Goal: Communication & Community: Ask a question

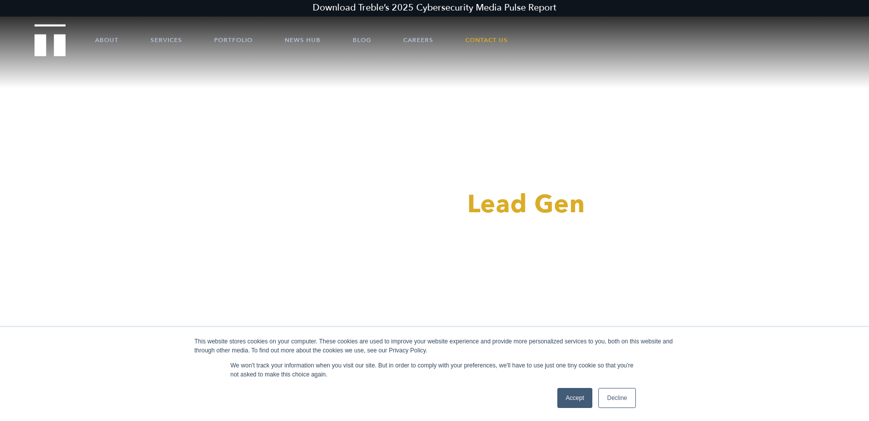
click at [562, 349] on div "Accept Decline" at bounding box center [596, 398] width 85 height 26
click at [568, 349] on link "Accept" at bounding box center [575, 398] width 36 height 20
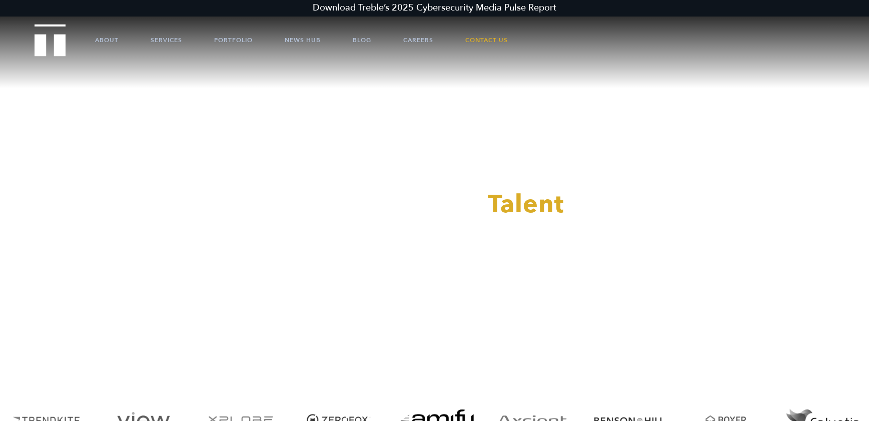
click at [488, 41] on div at bounding box center [434, 210] width 869 height 421
click at [488, 41] on link "Contact Us" at bounding box center [486, 40] width 43 height 30
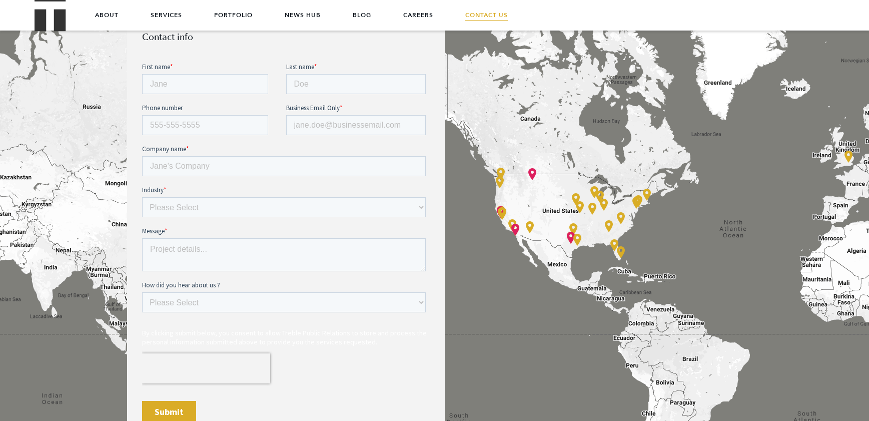
scroll to position [438, 0]
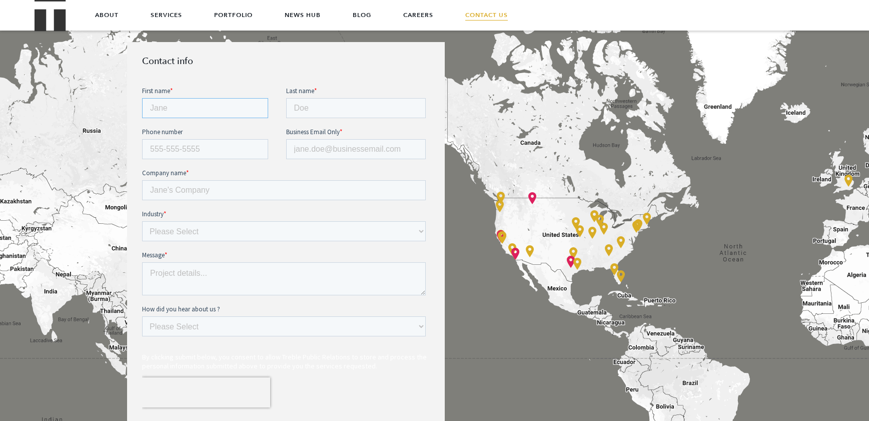
drag, startPoint x: 148, startPoint y: 113, endPoint x: 167, endPoint y: 109, distance: 18.8
click at [149, 113] on input "First name *" at bounding box center [205, 108] width 126 height 20
type input "marina"
type input "jiang"
type input "6264261179"
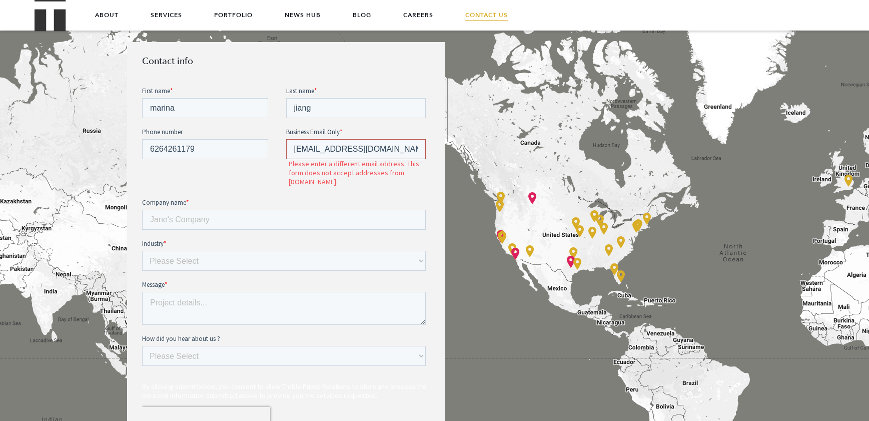
click at [391, 151] on input "lsjbcandy@gmail.com" at bounding box center [356, 149] width 140 height 20
paste input "marina.jiang@genstore.ai"
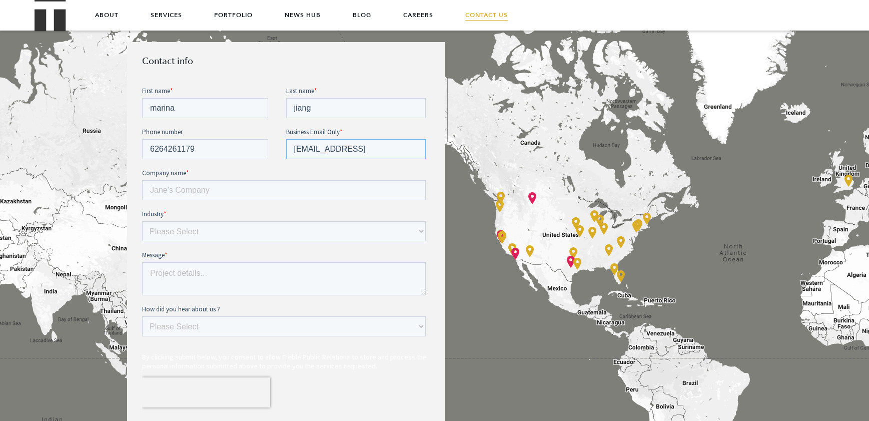
type input "marina.jiang@genstore.ai"
click at [287, 187] on input "Company name *" at bounding box center [284, 190] width 284 height 20
type input "genstore.ai"
click at [196, 235] on select "Please Select E-commerce AI API Big Data Bio Tech (including Life Sciences) Blo…" at bounding box center [284, 231] width 284 height 20
select select "SaaS"
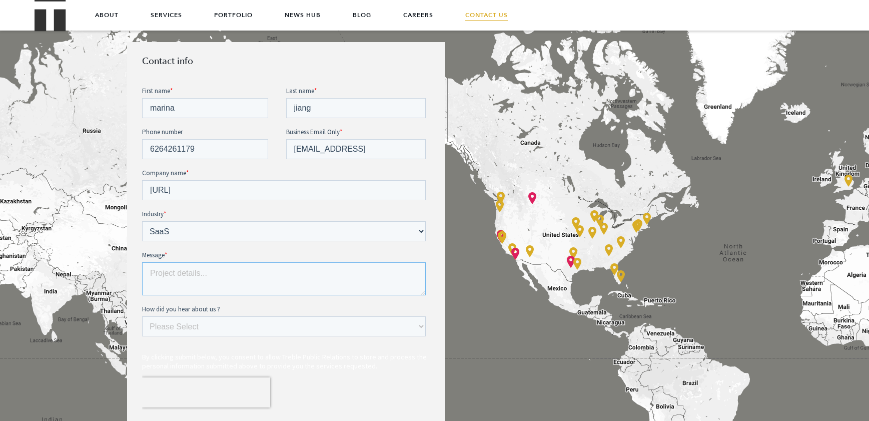
click at [240, 278] on textarea "Message *" at bounding box center [284, 278] width 284 height 33
click at [229, 323] on div "How did you hear about us ? Please Select Ad online Social media Video Another …" at bounding box center [286, 320] width 288 height 32
select select "Search online"
click at [249, 273] on textarea "Message *" at bounding box center [284, 278] width 284 height 33
paste textarea "We are preparing for an official Product Hunt launch (Aug 27, 2025) to: ●Secure…"
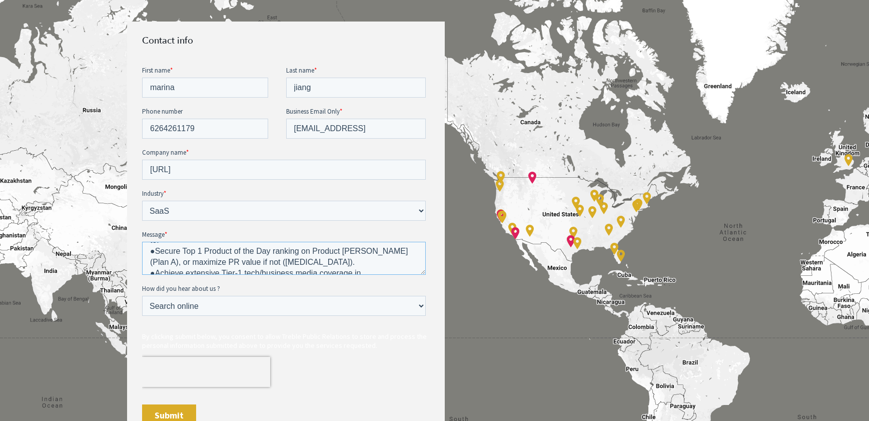
scroll to position [0, 0]
drag, startPoint x: 151, startPoint y: 270, endPoint x: 391, endPoint y: 251, distance: 240.8
click at [391, 251] on textarea "We are preparing for an official Product Hunt launch (Aug 27, 2025) to: ●Secure…" at bounding box center [284, 257] width 284 height 33
click at [344, 263] on textarea "We are preparing for an official Product Hunt launch (Aug 27, 2025) This PR ini…" at bounding box center [284, 257] width 284 height 33
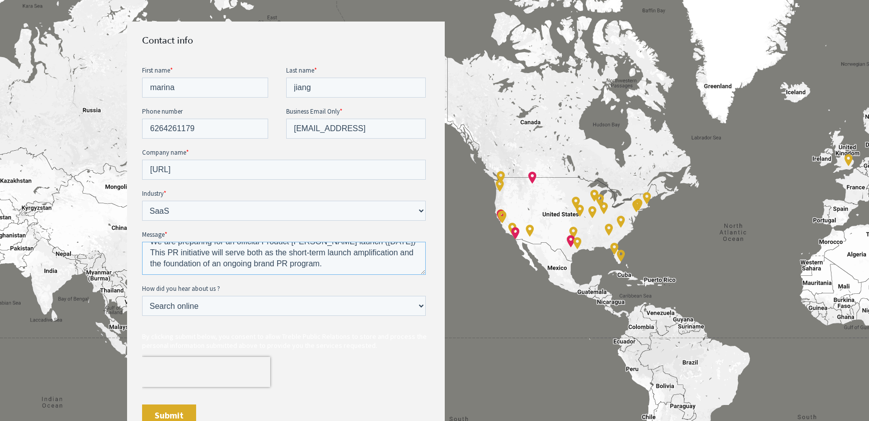
click at [344, 263] on textarea "We are preparing for an official Product Hunt launch (Aug 27, 2025) This PR ini…" at bounding box center [284, 257] width 284 height 33
click at [390, 253] on textarea "We are preparing for an official Product Hunt launch (Aug 27, 2025) This PR ini…" at bounding box center [284, 257] width 284 height 33
drag, startPoint x: 348, startPoint y: 262, endPoint x: 147, endPoint y: 233, distance: 203.2
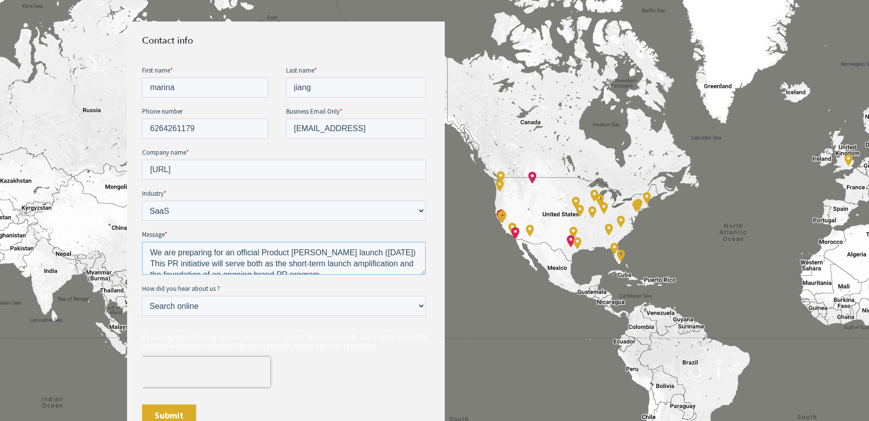
click at [147, 233] on div "Message * We are preparing for an official Product Hunt launch (Aug 27, 2025) T…" at bounding box center [286, 251] width 288 height 45
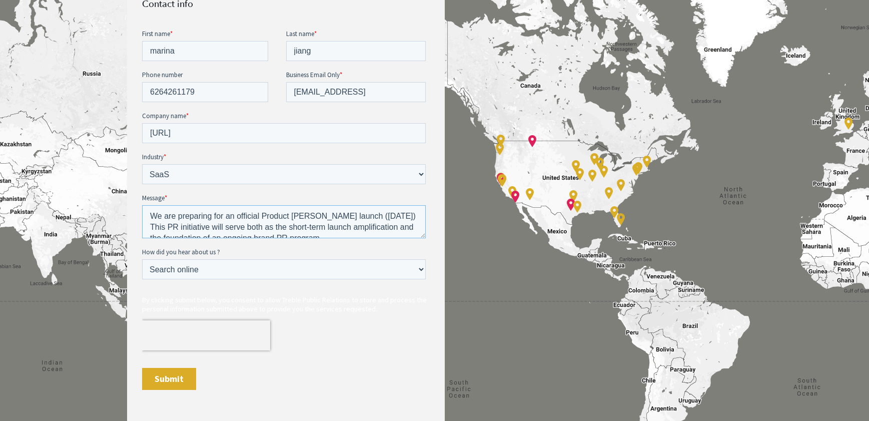
scroll to position [525, 0]
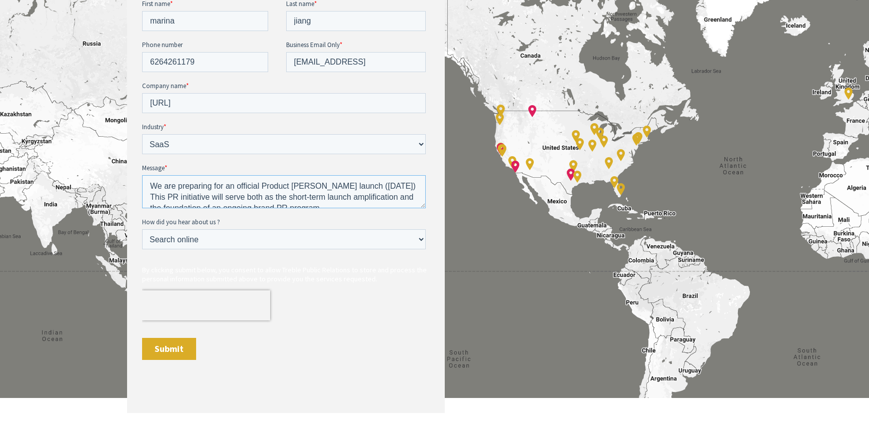
type textarea "We are preparing for an official Product Hunt launch (Aug 27, 2025) This PR ini…"
click at [316, 339] on div "Submit" at bounding box center [286, 348] width 288 height 39
click at [163, 351] on input "Submit" at bounding box center [169, 349] width 54 height 22
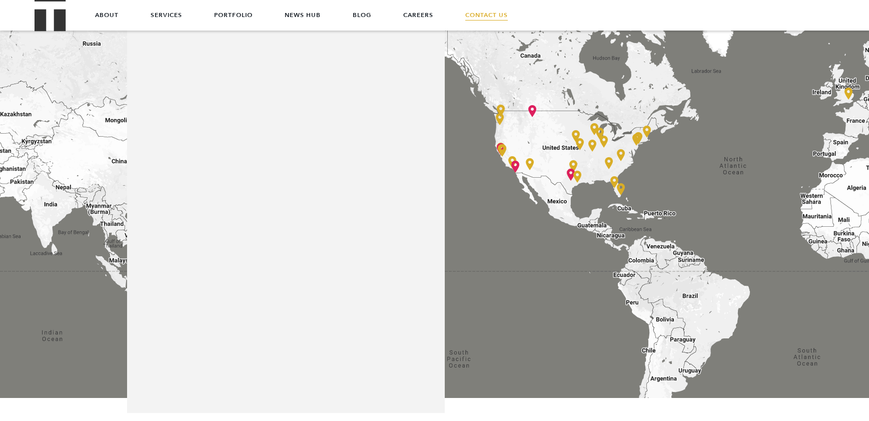
scroll to position [0, 0]
